Goal: Task Accomplishment & Management: Manage account settings

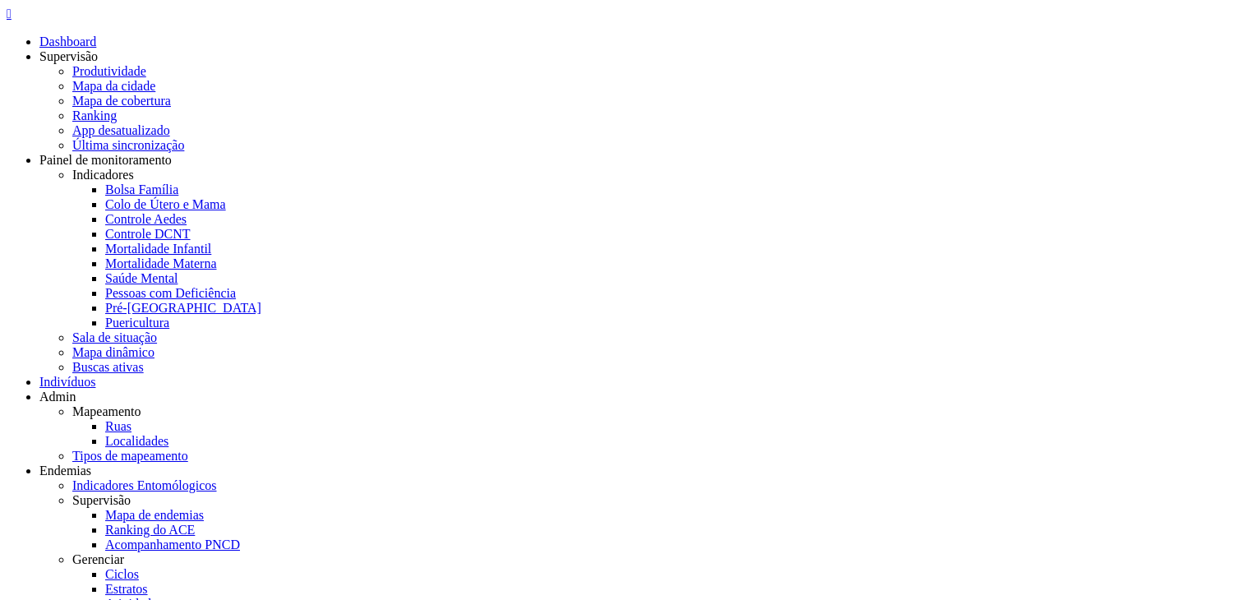
click at [12, 21] on icon "" at bounding box center [9, 14] width 5 height 14
click at [168, 434] on link "Localidades" at bounding box center [136, 441] width 63 height 14
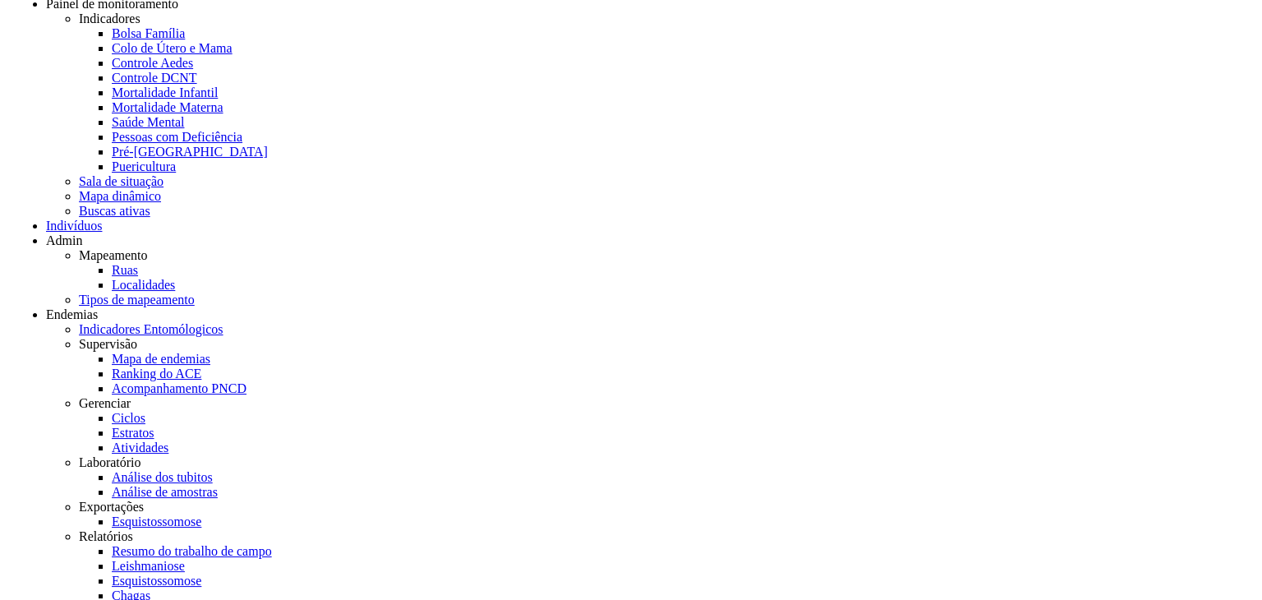
scroll to position [1068, 0]
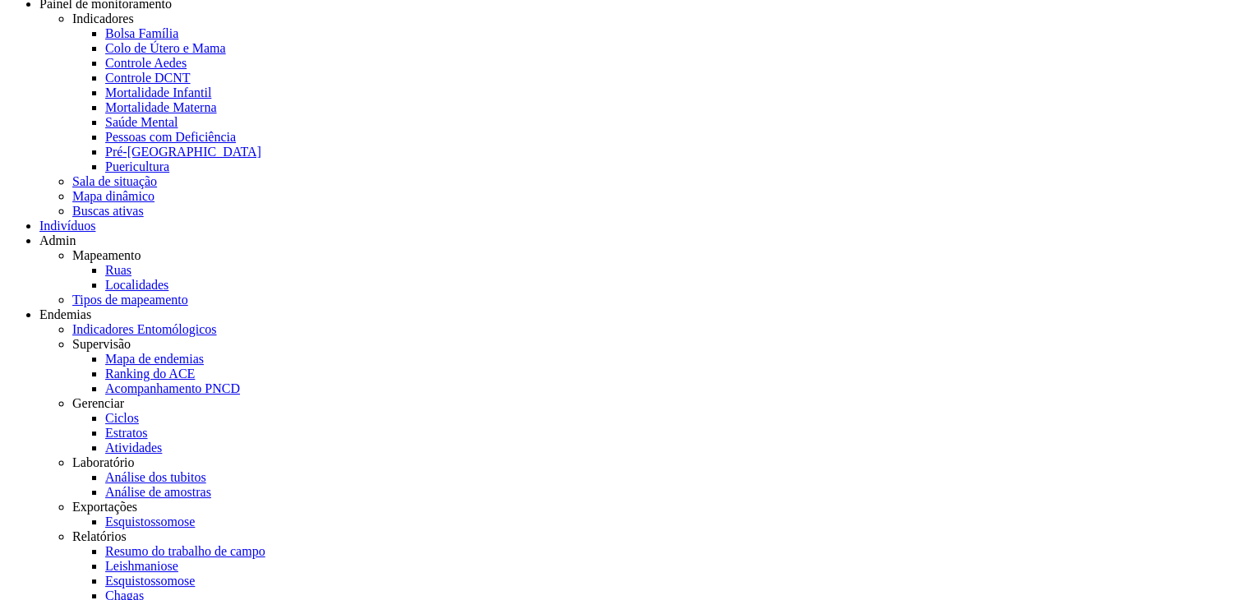
type input "*"
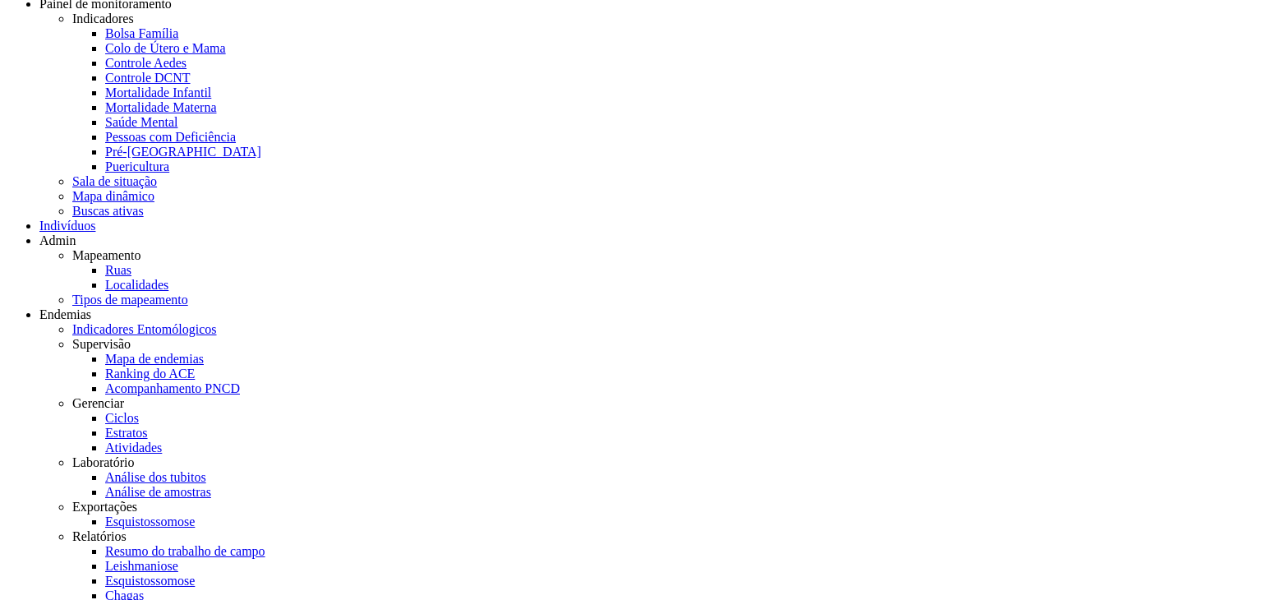
type input "**"
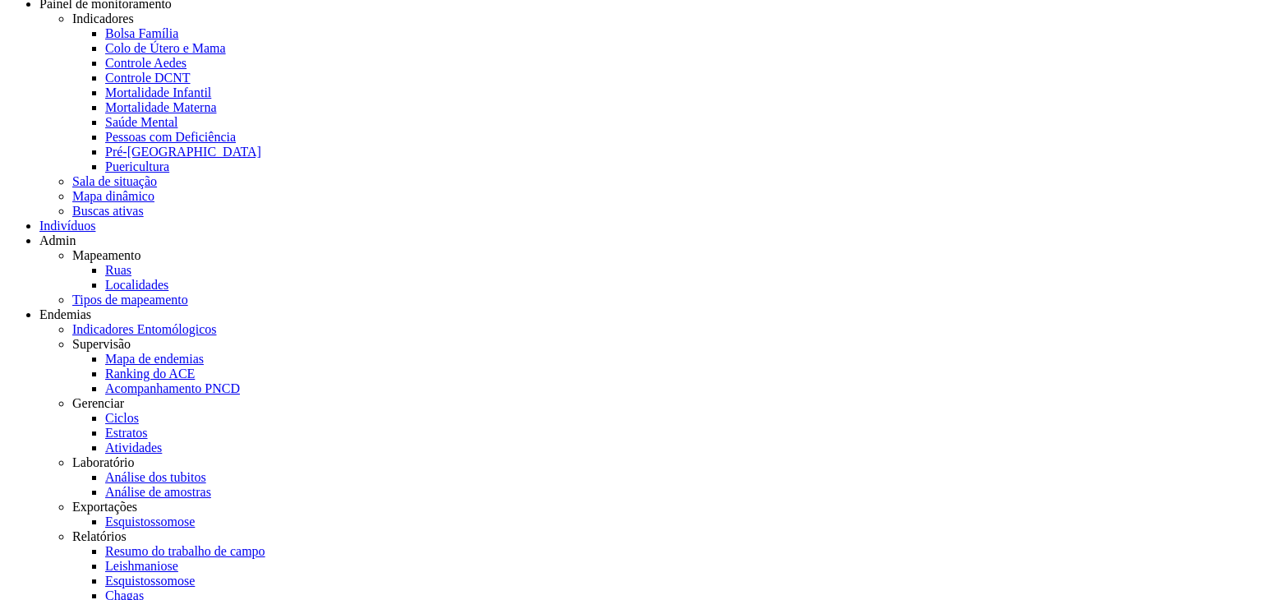
scroll to position [596, 0]
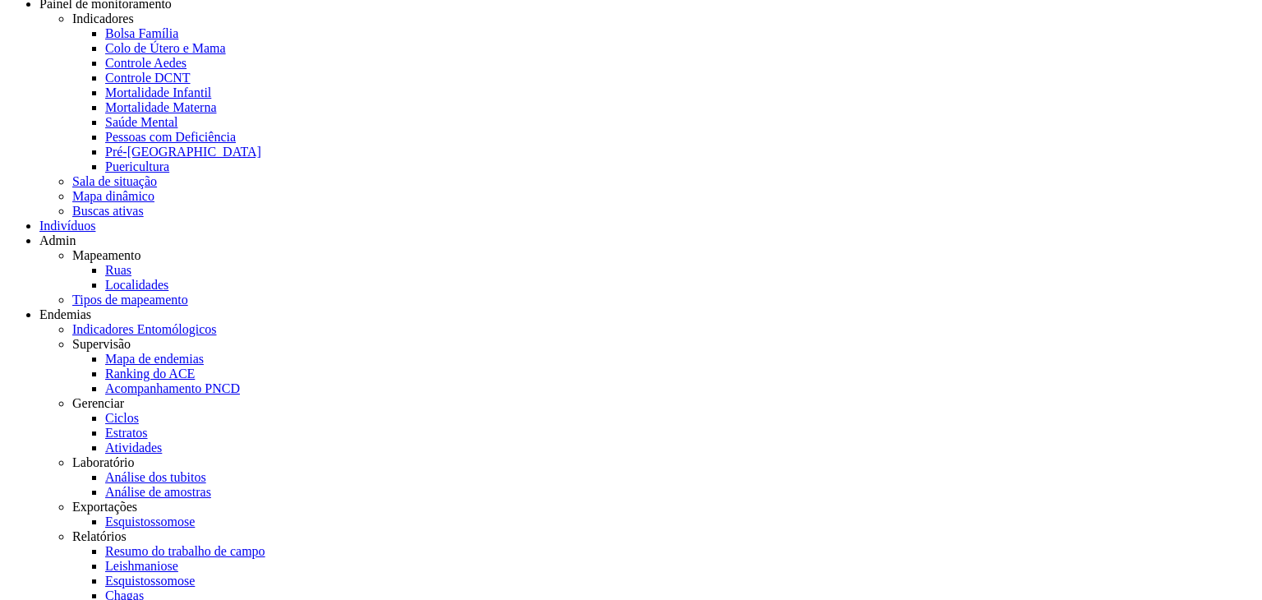
scroll to position [826, 0]
drag, startPoint x: 651, startPoint y: 343, endPoint x: 658, endPoint y: 336, distance: 9.9
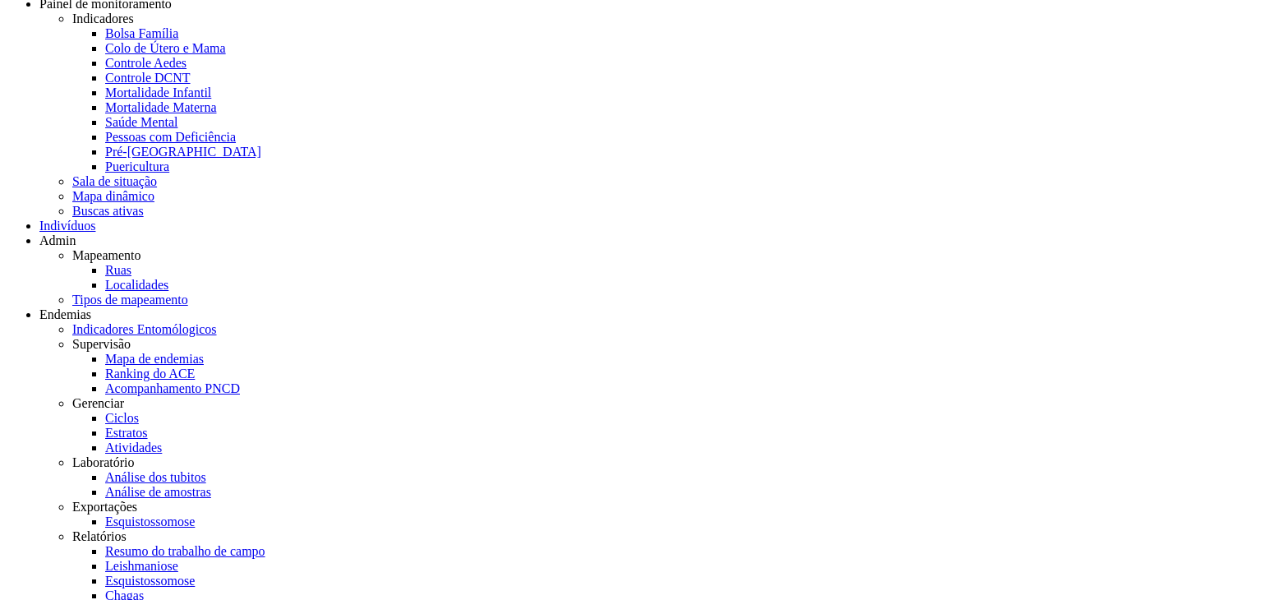
drag, startPoint x: 559, startPoint y: 505, endPoint x: 614, endPoint y: 488, distance: 57.7
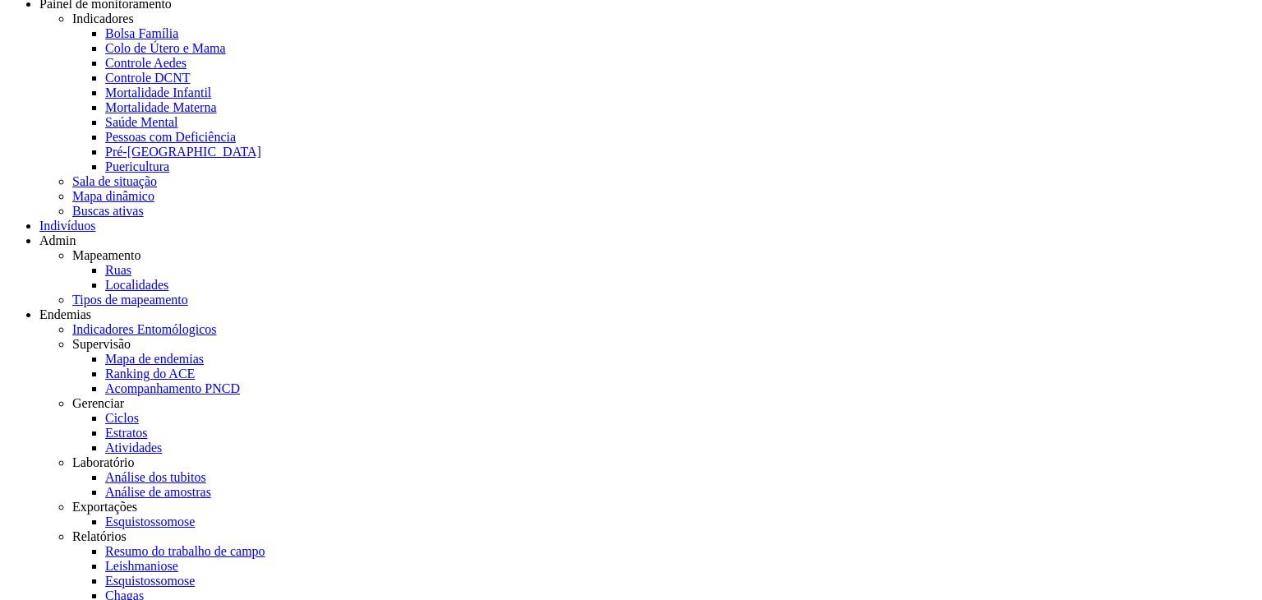
drag, startPoint x: 560, startPoint y: 536, endPoint x: 573, endPoint y: 510, distance: 29.0
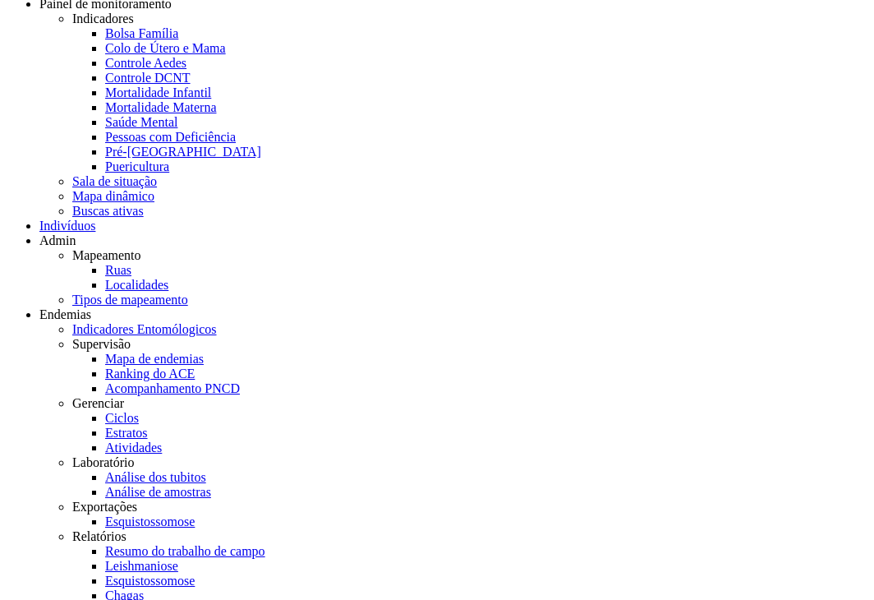
scroll to position [0, 0]
type input "**"
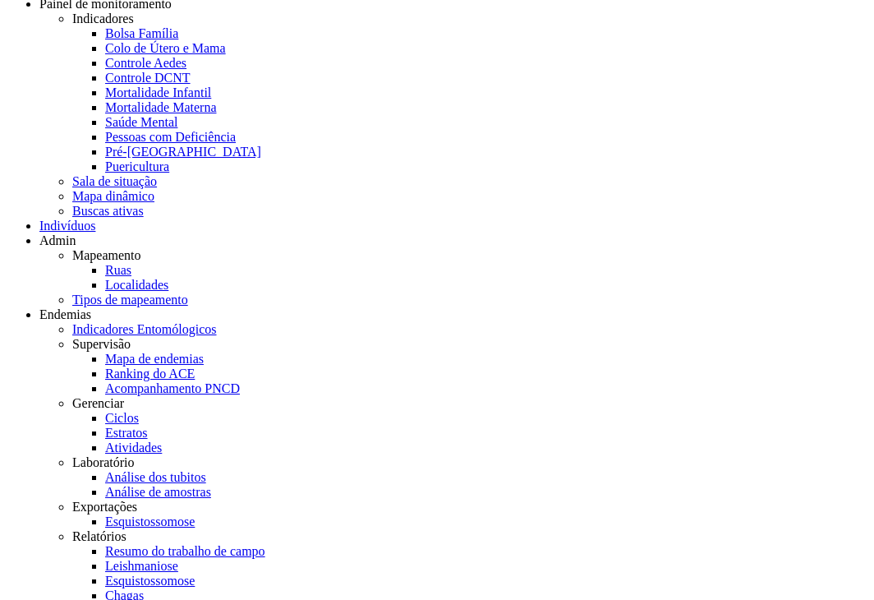
scroll to position [1067, 0]
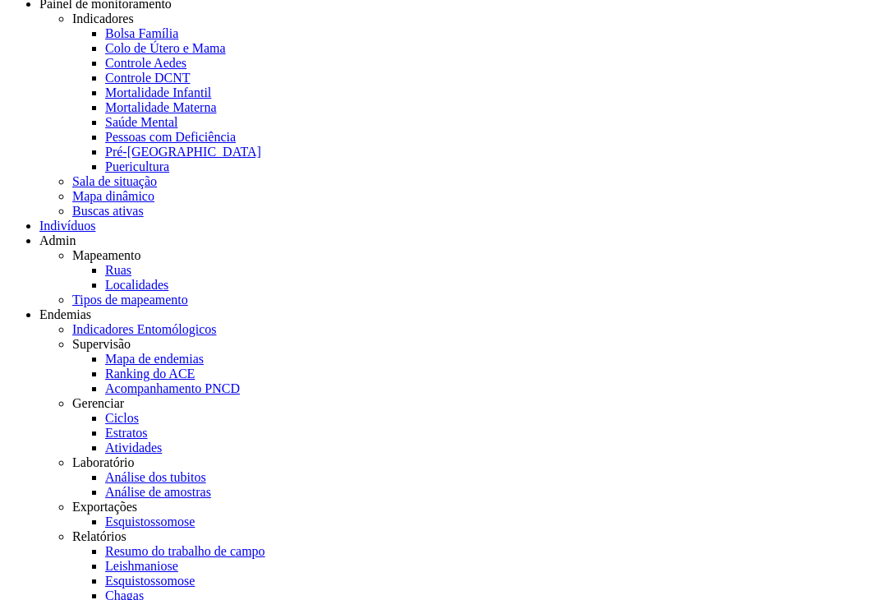
scroll to position [411, 0]
drag, startPoint x: 338, startPoint y: 202, endPoint x: 389, endPoint y: 195, distance: 50.7
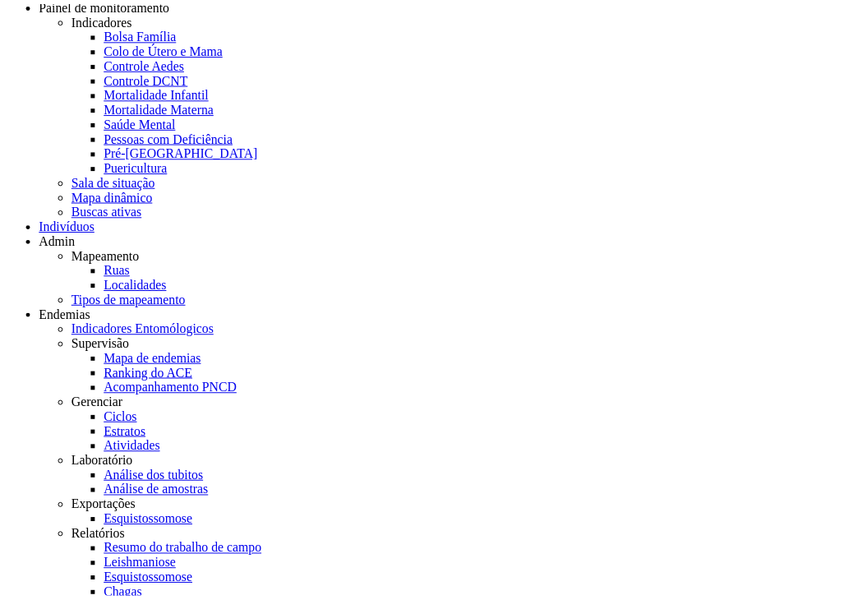
scroll to position [20, 0]
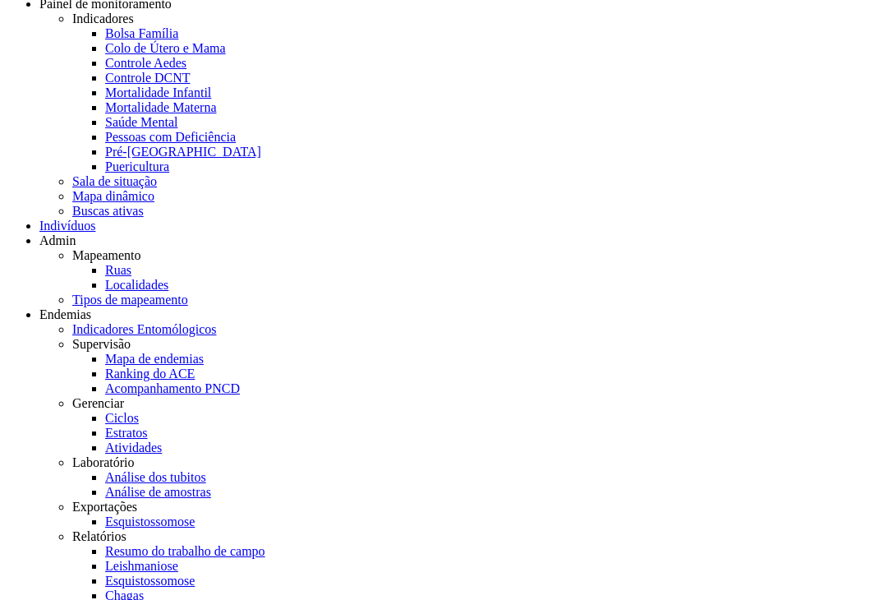
drag, startPoint x: 380, startPoint y: 504, endPoint x: 467, endPoint y: 494, distance: 87.6
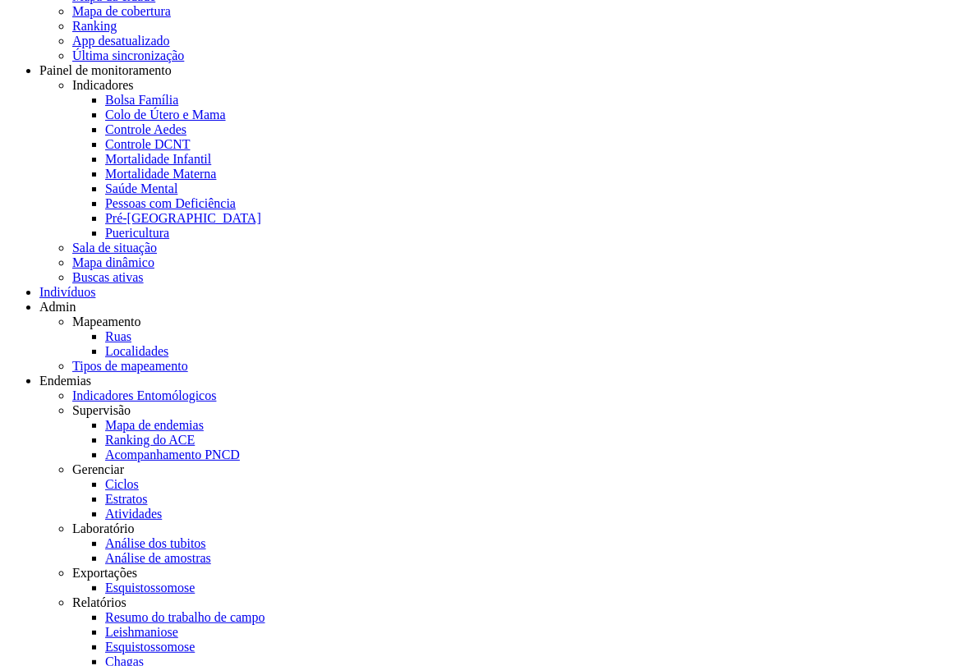
scroll to position [1068, 0]
